Goal: Task Accomplishment & Management: Manage account settings

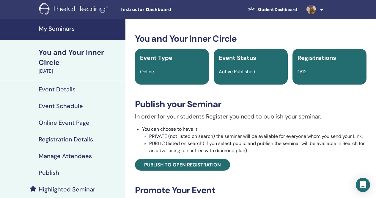
click at [71, 106] on h4 "Event Schedule" at bounding box center [61, 105] width 44 height 7
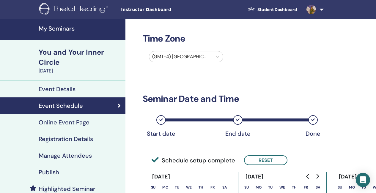
click at [67, 89] on h4 "Event Details" at bounding box center [57, 89] width 37 height 7
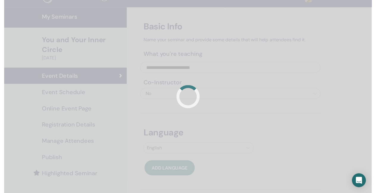
scroll to position [59, 0]
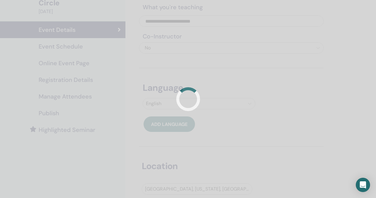
click at [69, 47] on div at bounding box center [188, 99] width 376 height 198
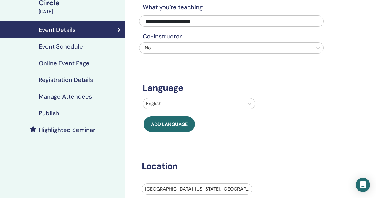
click at [67, 48] on h4 "Event Schedule" at bounding box center [61, 46] width 44 height 7
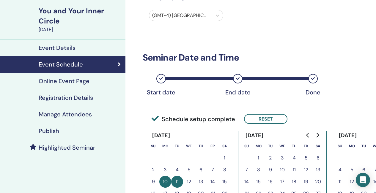
scroll to position [30, 0]
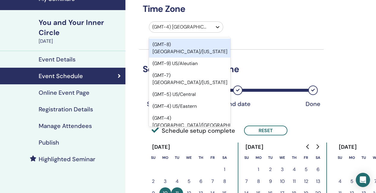
click at [217, 26] on icon at bounding box center [218, 27] width 6 height 6
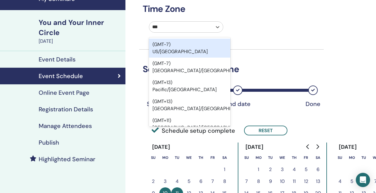
type input "****"
click at [216, 47] on div "(GMT-7) US/Pacific" at bounding box center [190, 48] width 82 height 19
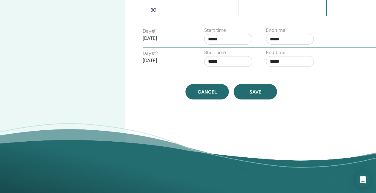
scroll to position [238, 0]
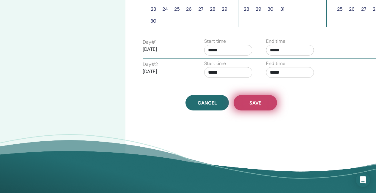
click at [263, 107] on button "Save" at bounding box center [255, 102] width 43 height 15
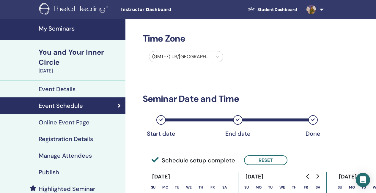
click at [47, 28] on h4 "My Seminars" at bounding box center [80, 28] width 83 height 7
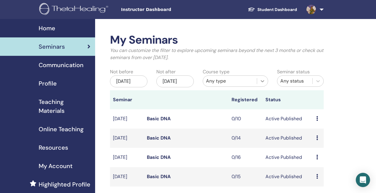
click at [263, 81] on icon at bounding box center [263, 81] width 4 height 2
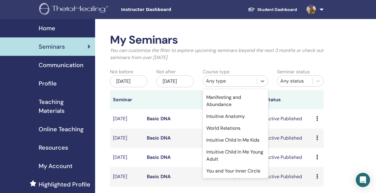
scroll to position [89, 0]
click at [222, 122] on div "World Relations" at bounding box center [235, 128] width 65 height 12
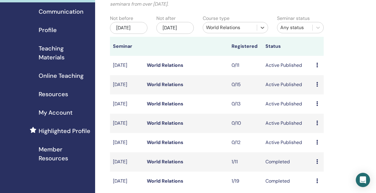
scroll to position [59, 0]
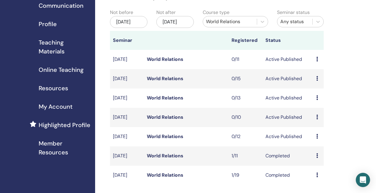
click at [172, 140] on link "World Relations" at bounding box center [165, 136] width 37 height 6
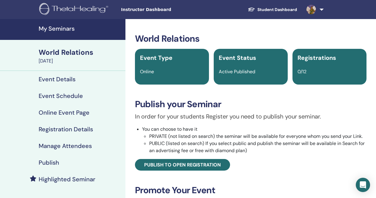
click at [68, 96] on h4 "Event Schedule" at bounding box center [61, 95] width 44 height 7
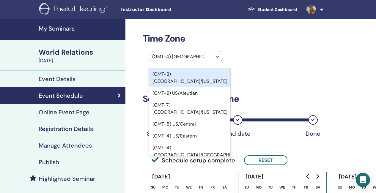
click at [185, 59] on div at bounding box center [180, 57] width 57 height 8
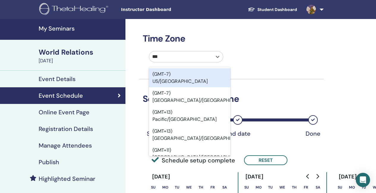
type input "****"
click at [191, 73] on div "(GMT-7) US/Pacific" at bounding box center [190, 77] width 82 height 19
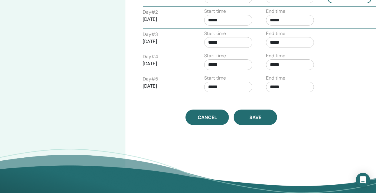
scroll to position [297, 0]
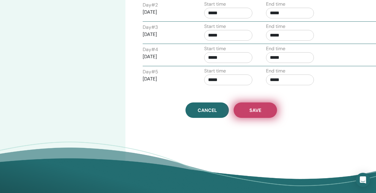
click at [262, 116] on button "Save" at bounding box center [255, 110] width 43 height 15
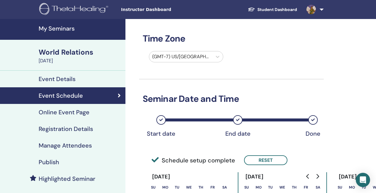
click at [60, 29] on h4 "My Seminars" at bounding box center [80, 28] width 83 height 7
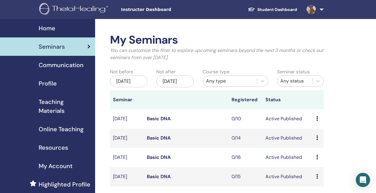
click at [82, 9] on img at bounding box center [74, 9] width 71 height 13
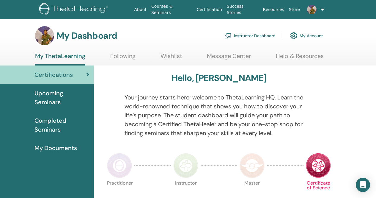
click at [258, 35] on link "Instructor Dashboard" at bounding box center [249, 35] width 51 height 13
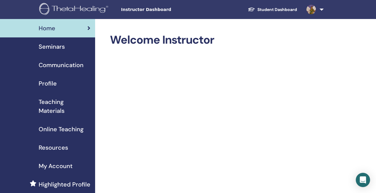
click at [59, 47] on span "Seminars" at bounding box center [52, 46] width 26 height 9
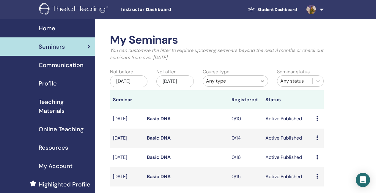
click at [263, 82] on icon at bounding box center [263, 81] width 4 height 2
